Goal: Transaction & Acquisition: Purchase product/service

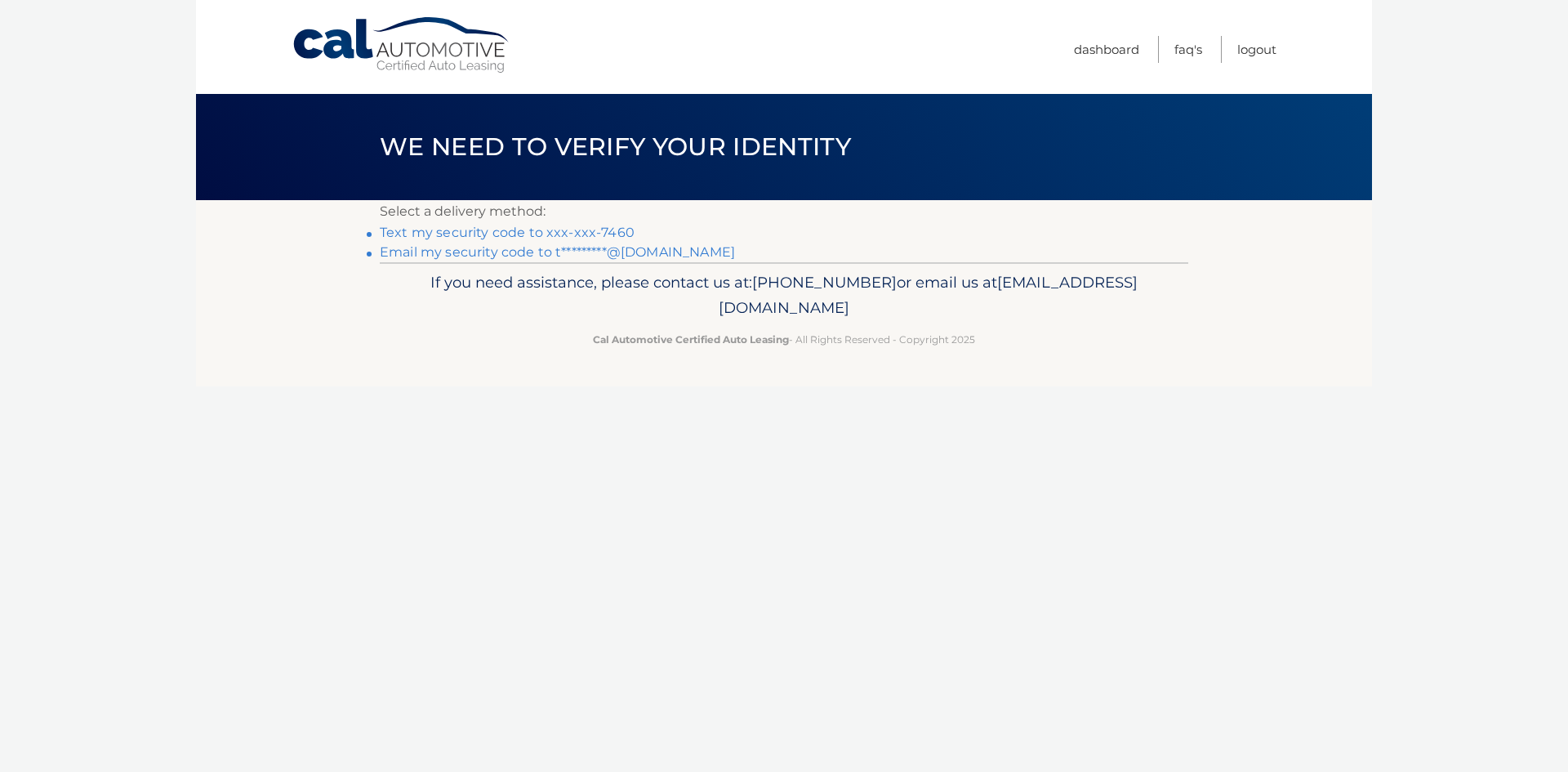
click at [589, 230] on link "Text my security code to xxx-xxx-7460" at bounding box center [507, 233] width 255 height 16
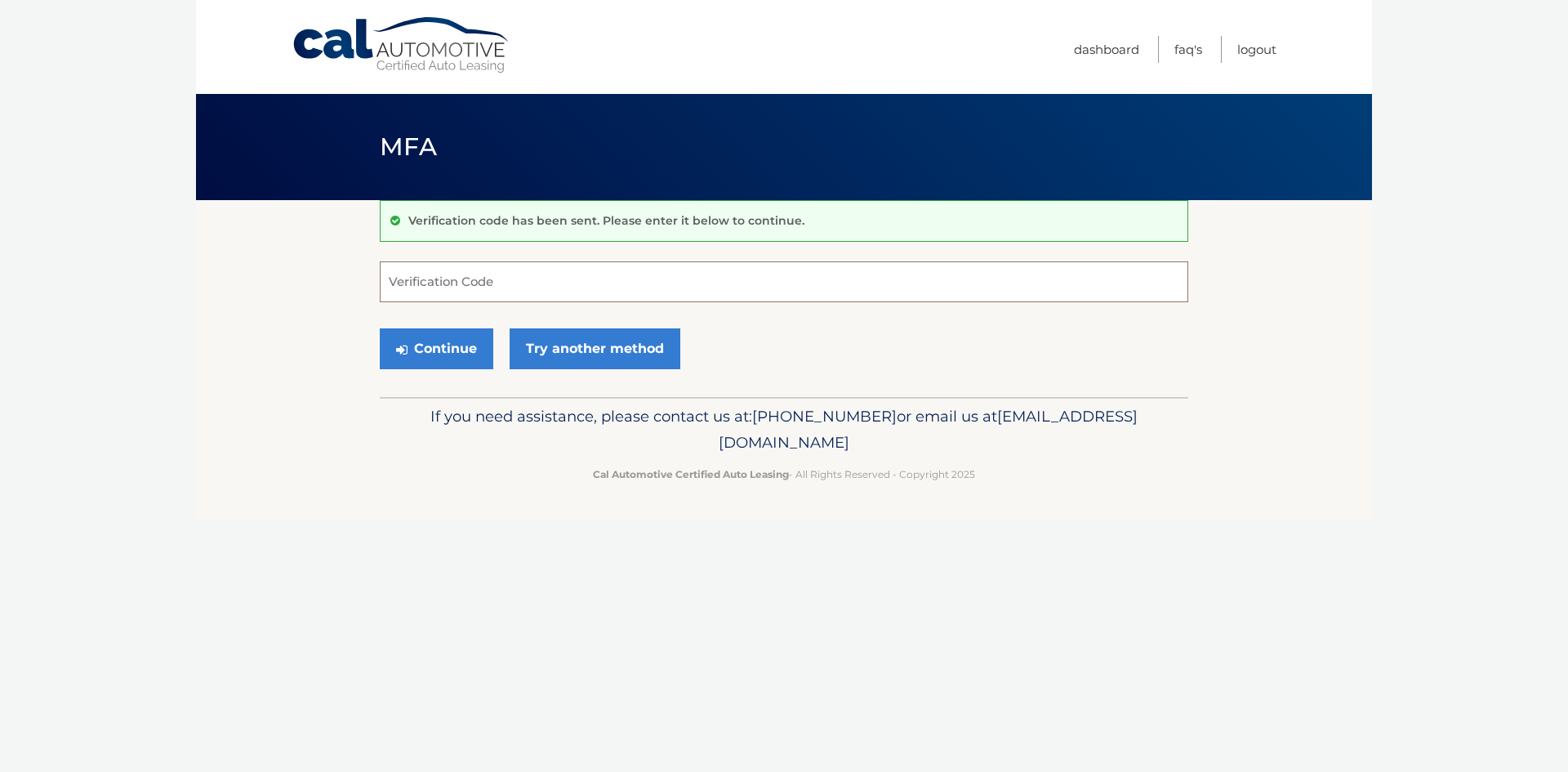
click at [542, 281] on input "Verification Code" at bounding box center [784, 281] width 809 height 41
type input "105431"
click at [431, 352] on button "Continue" at bounding box center [436, 348] width 113 height 41
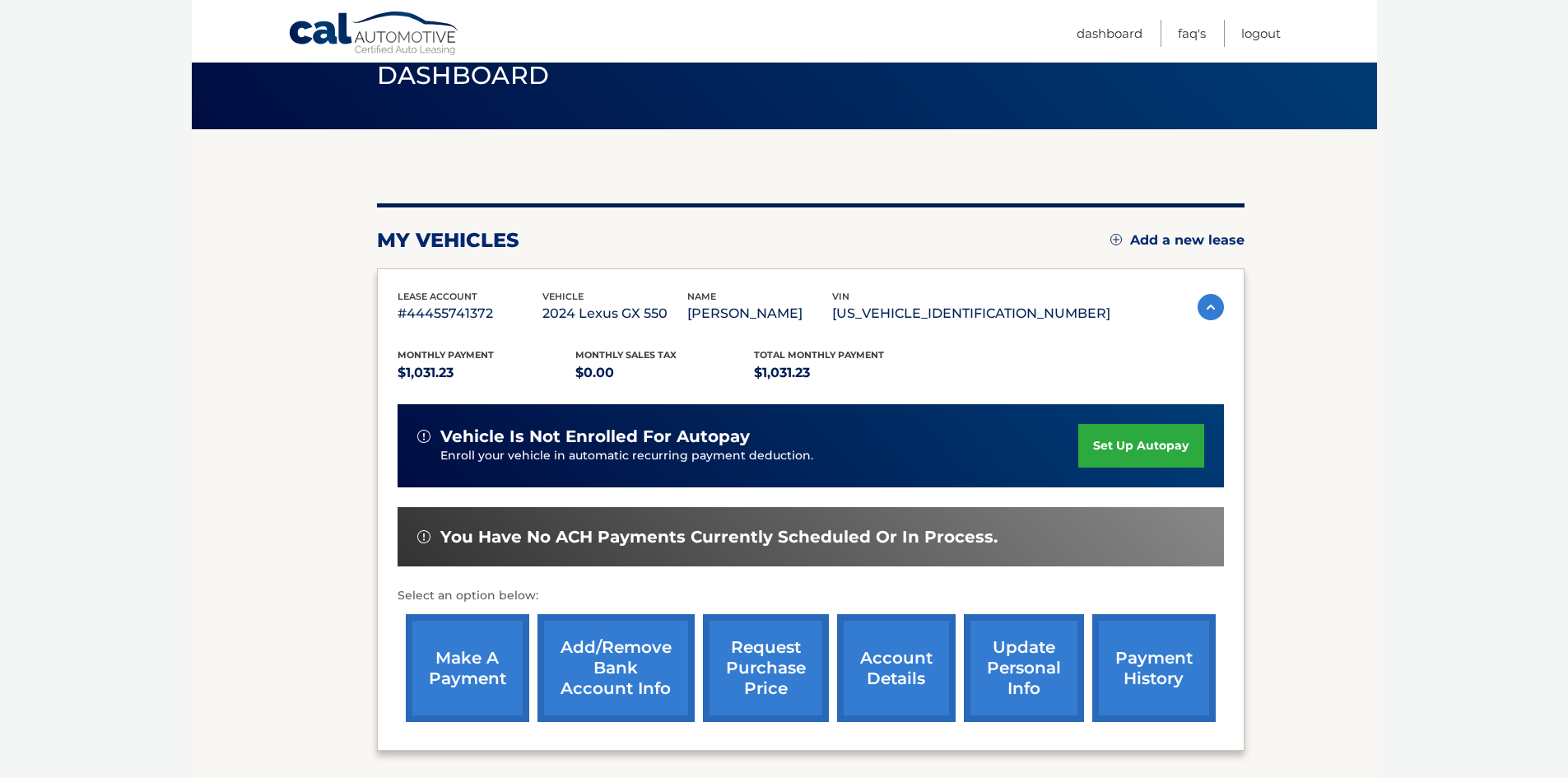
scroll to position [220, 0]
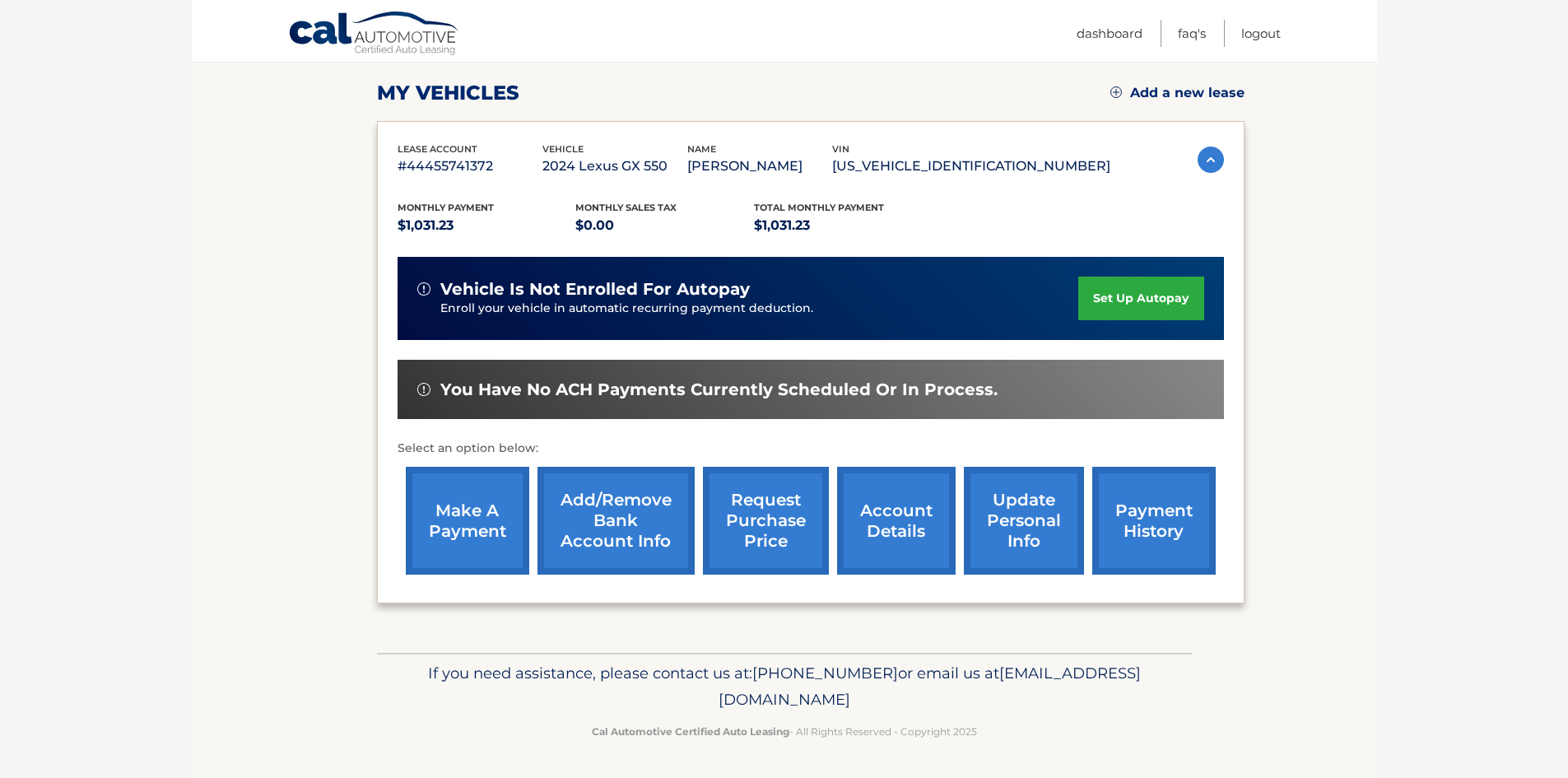
click at [442, 551] on link "make a payment" at bounding box center [468, 520] width 123 height 108
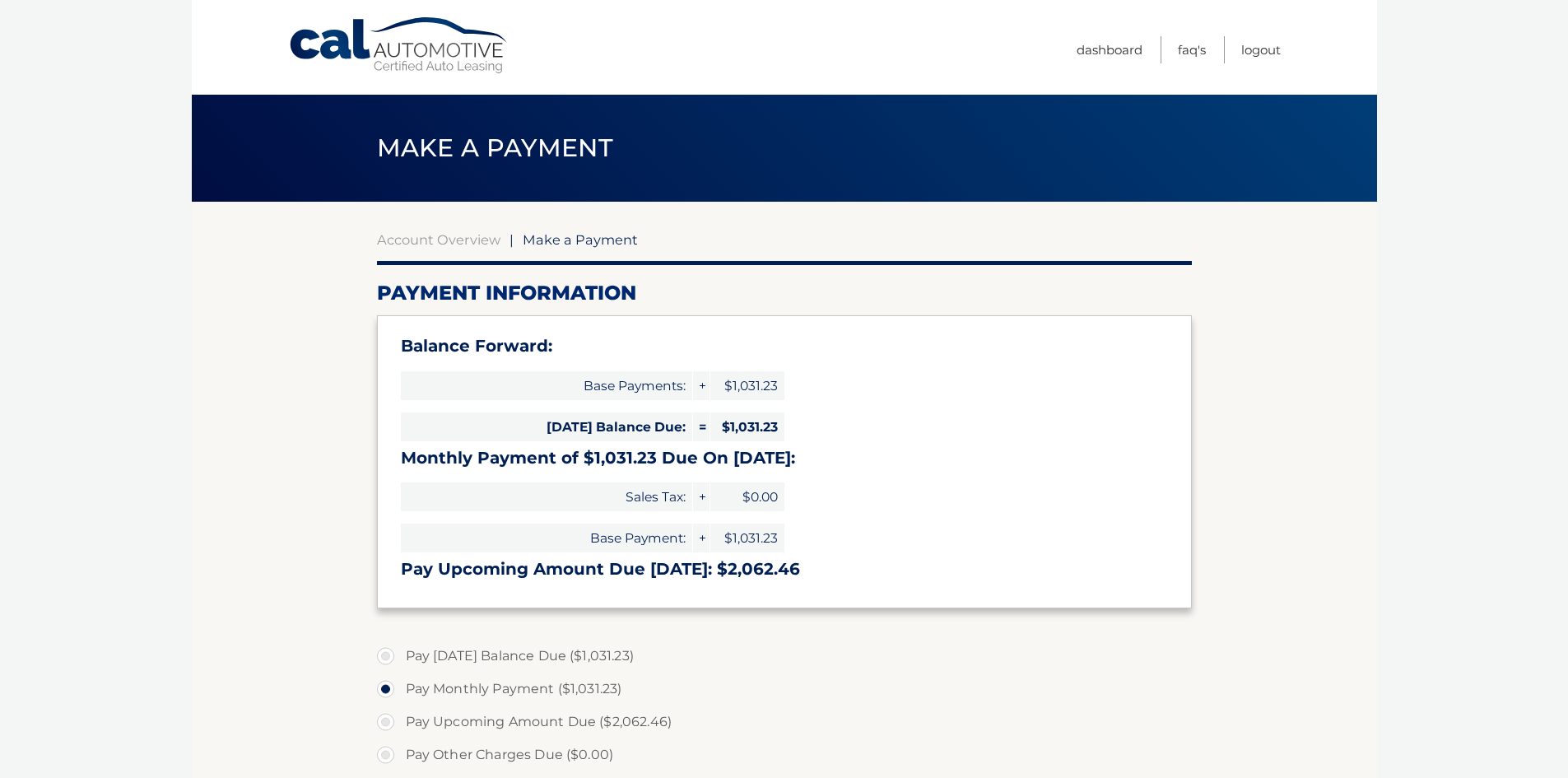
select select "NTEyMTQ2MDYtOTdlYi00YzQzLTllNGMtYmMyZTk2YWU5NGZm"
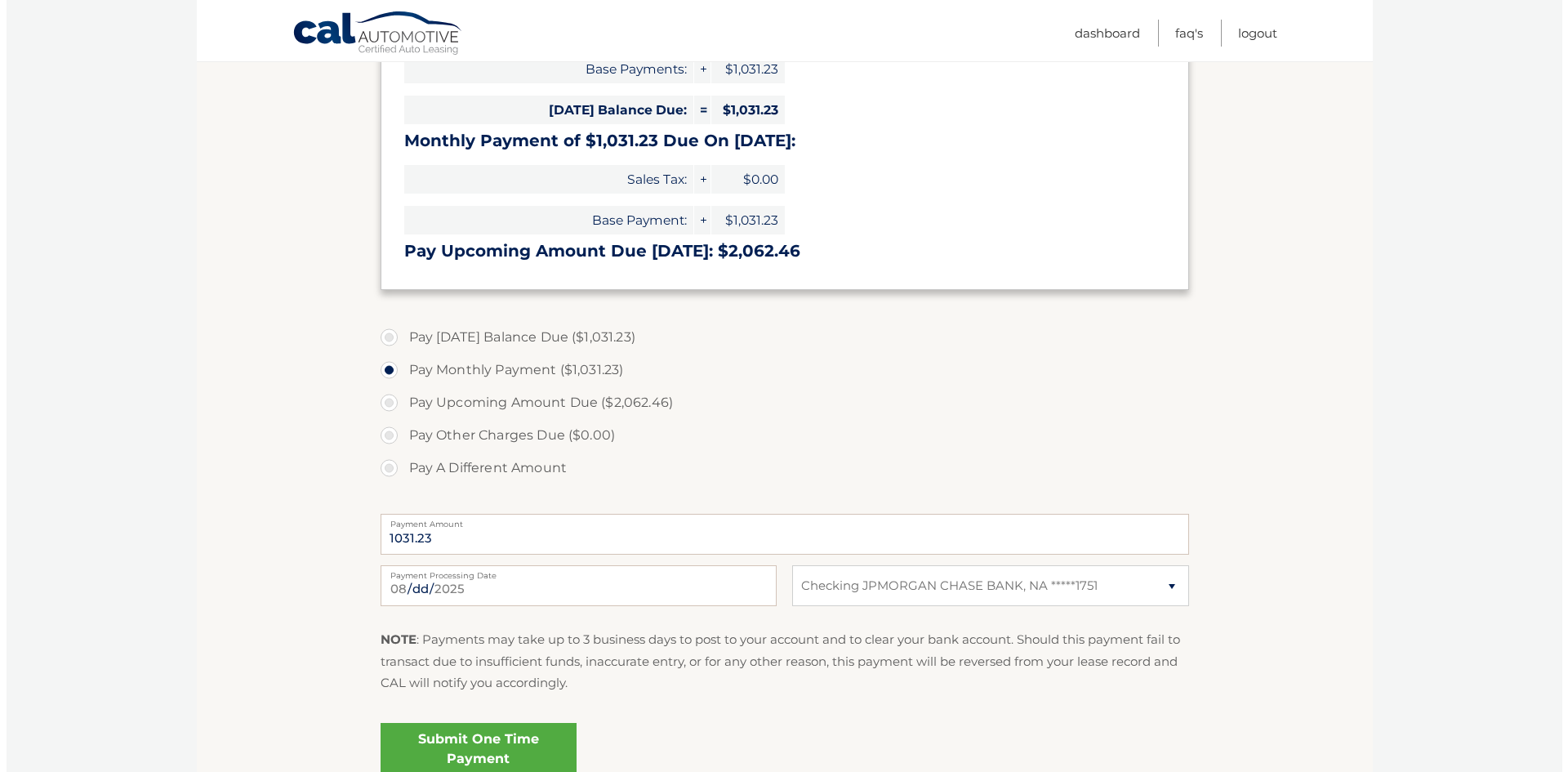
scroll to position [327, 0]
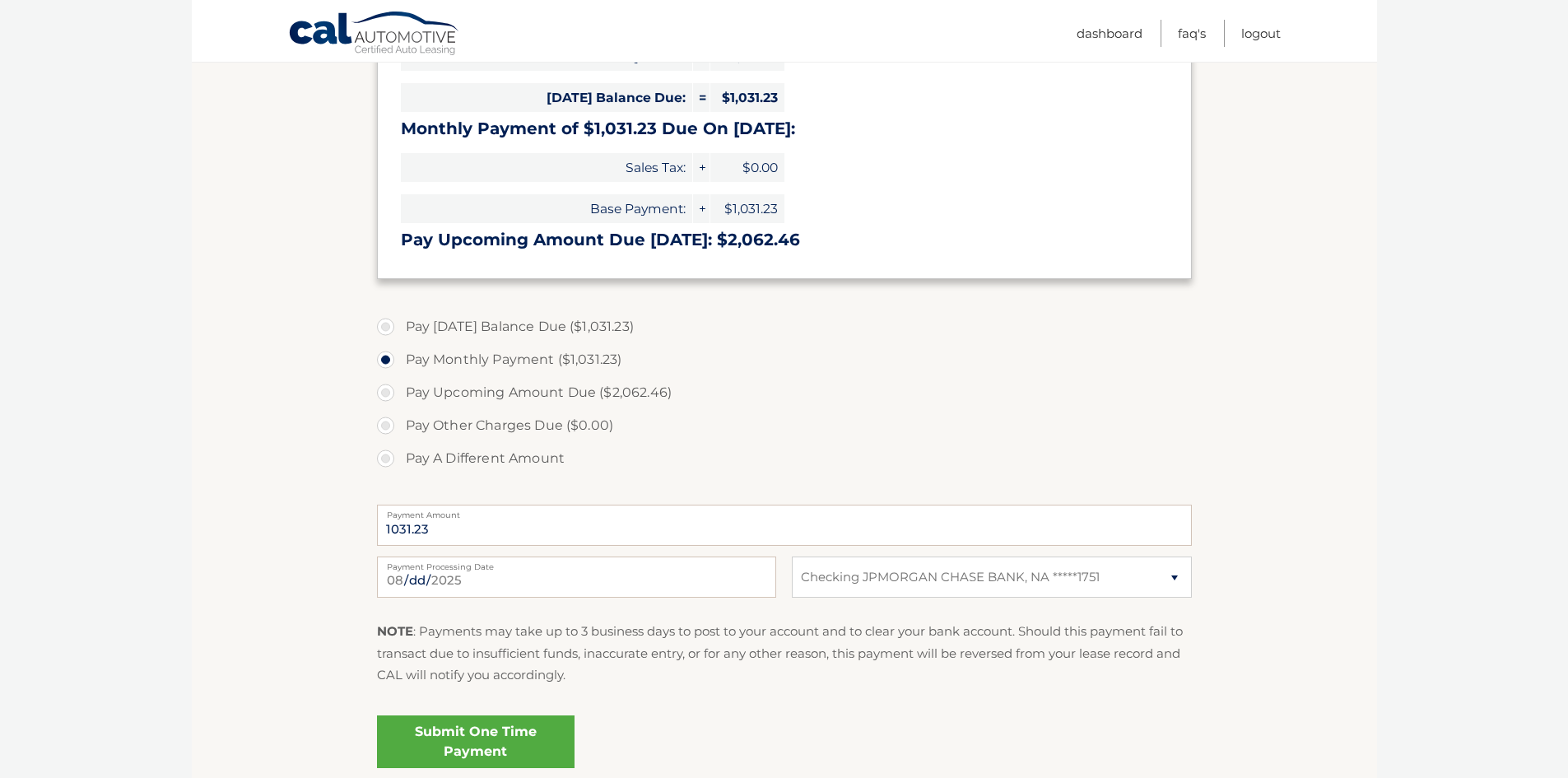
click at [469, 738] on link "Submit One Time Payment" at bounding box center [475, 741] width 198 height 53
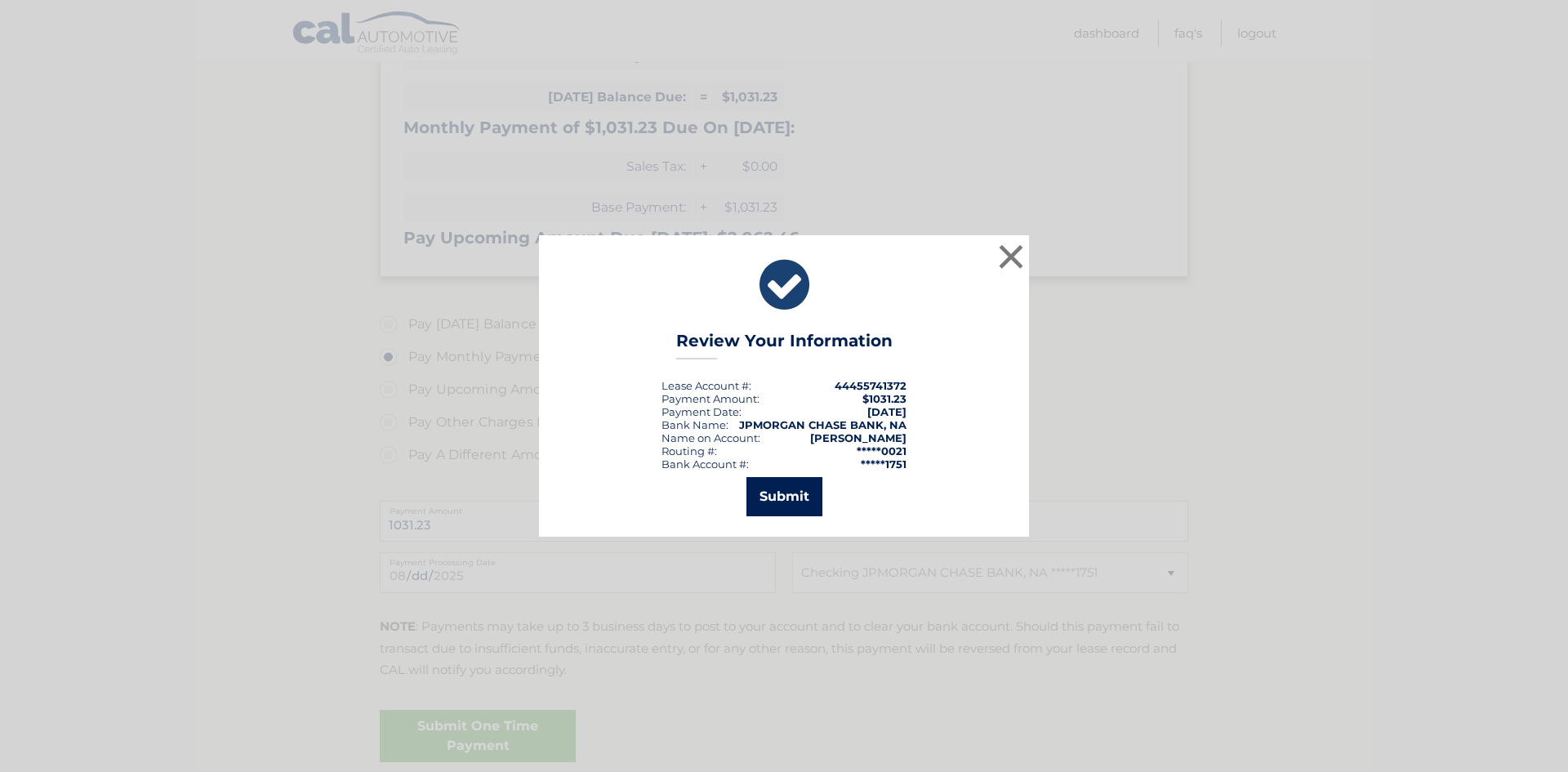
click at [790, 502] on button "Submit" at bounding box center [785, 496] width 76 height 39
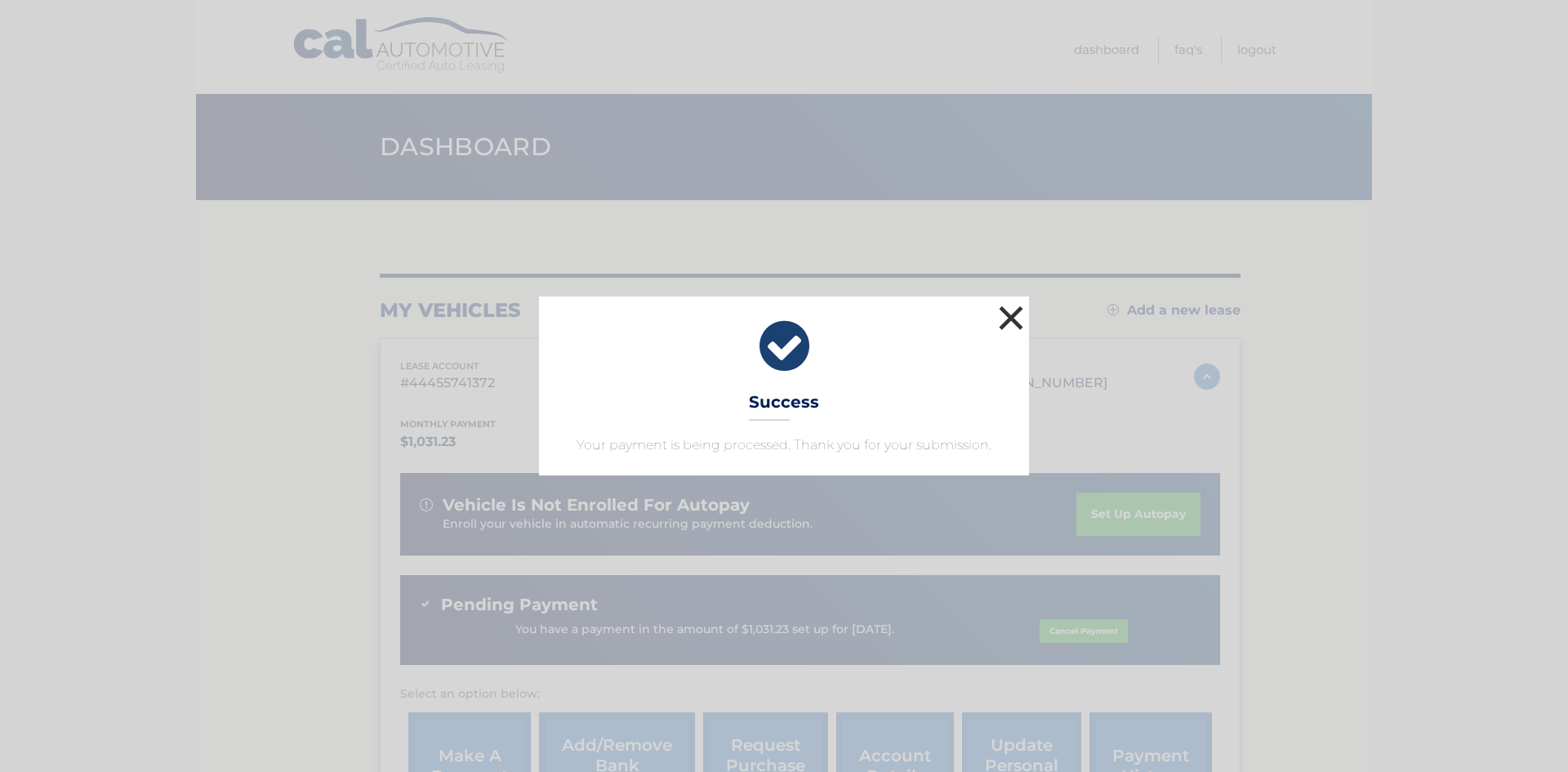
click at [1008, 318] on button "×" at bounding box center [1011, 318] width 33 height 33
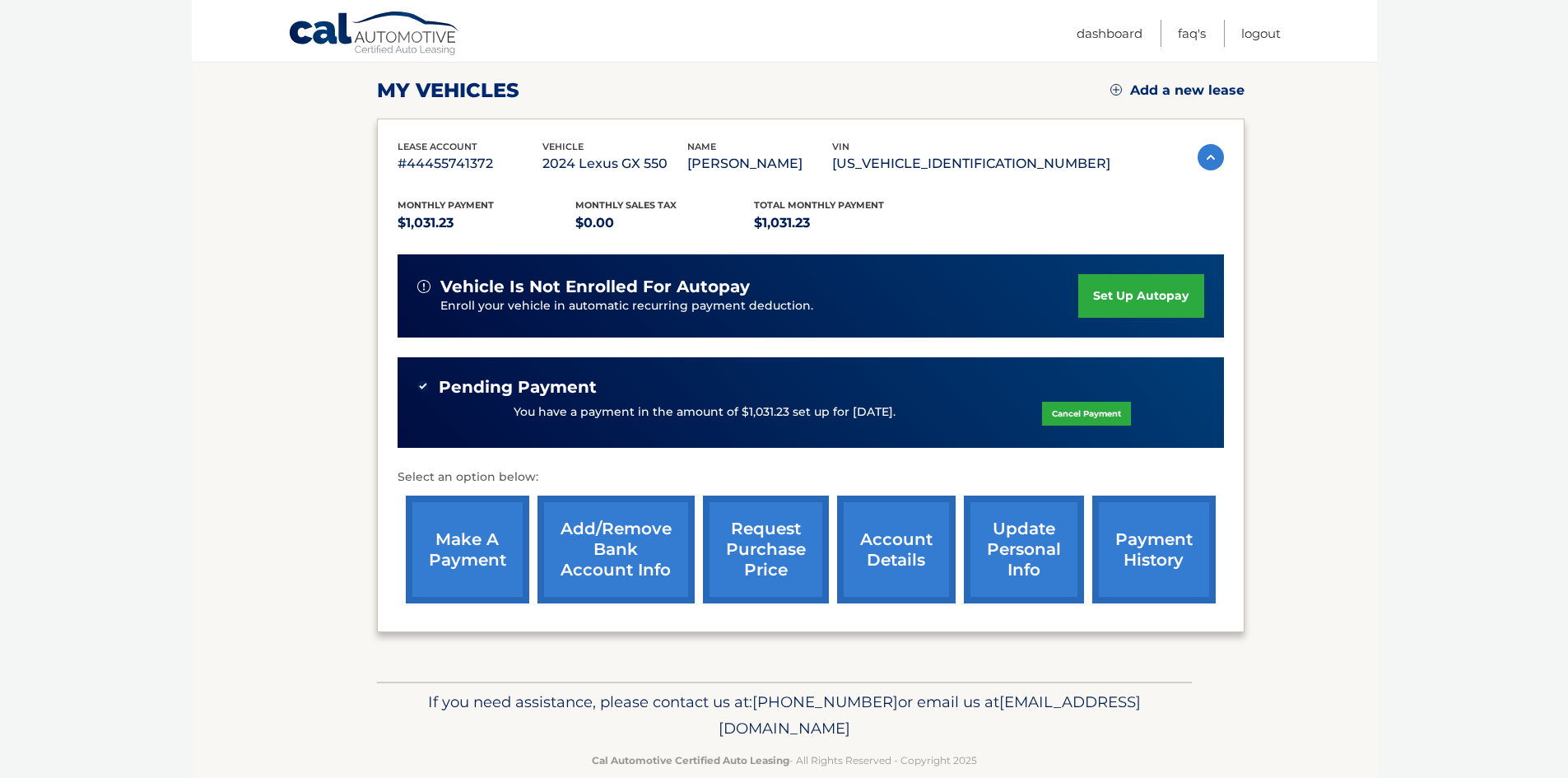
scroll to position [251, 0]
